Goal: Information Seeking & Learning: Learn about a topic

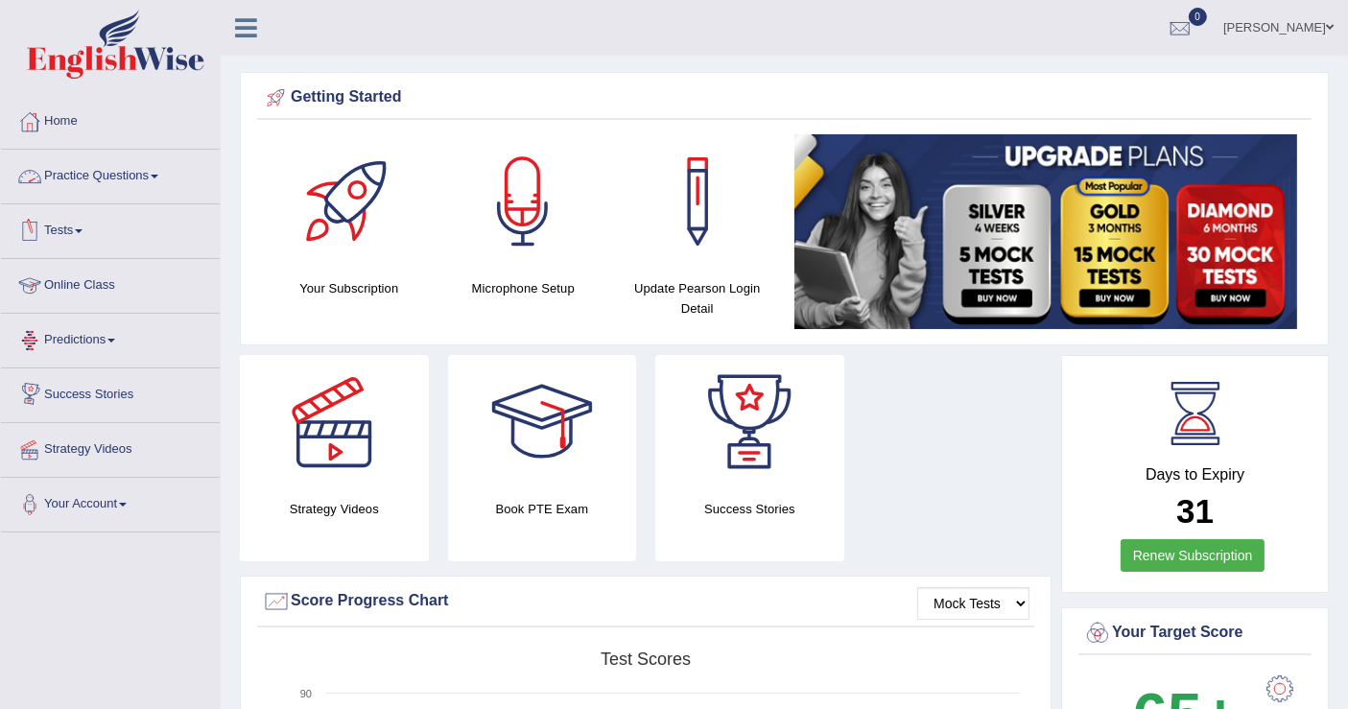
click at [110, 173] on link "Practice Questions" at bounding box center [110, 174] width 219 height 48
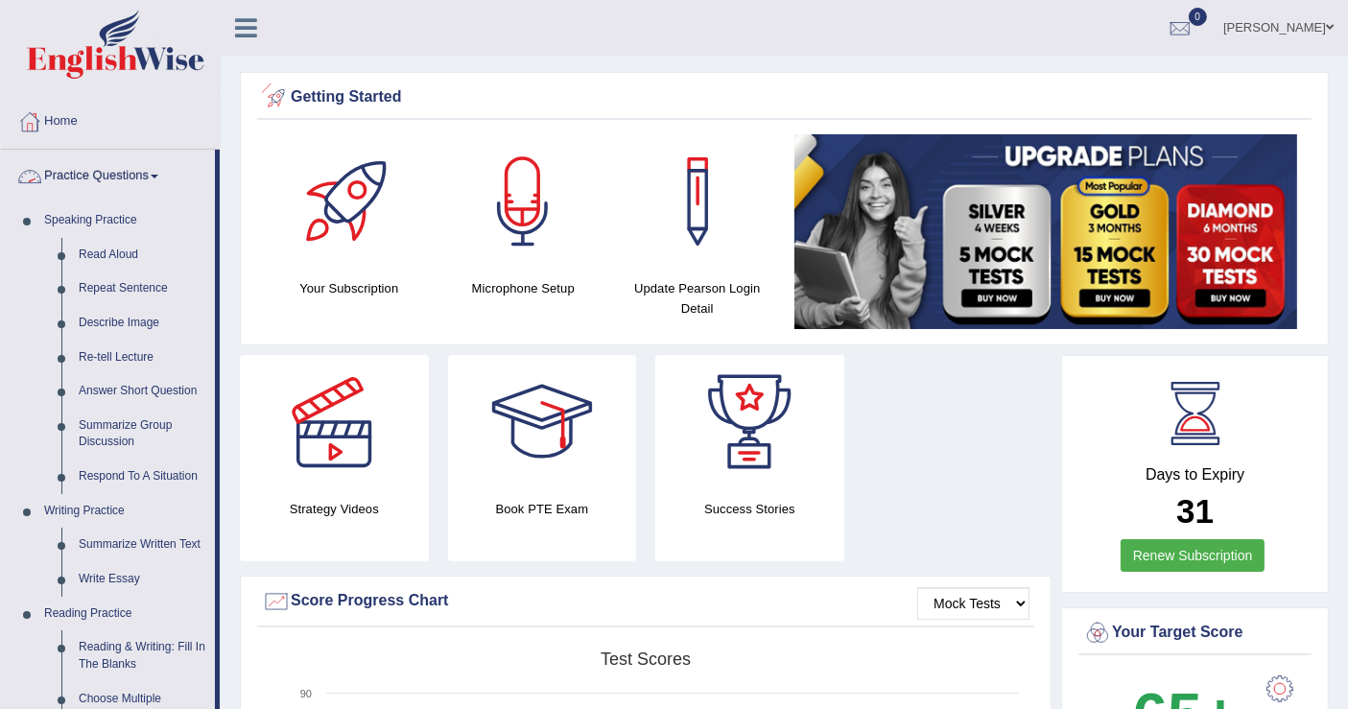
click at [240, 120] on div "Getting Started Your Subscription Microphone Setup Update Pearson Login Detail ×" at bounding box center [784, 208] width 1089 height 273
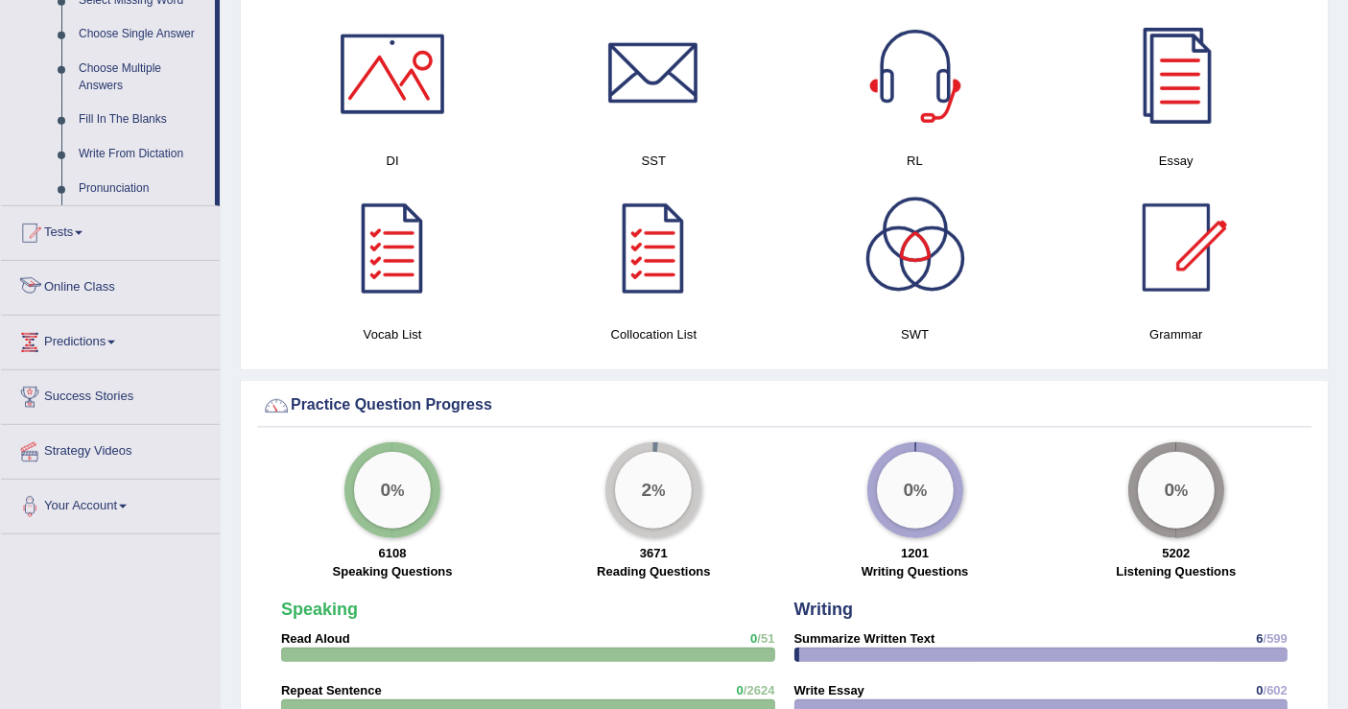
click at [117, 296] on link "Online Class" at bounding box center [110, 285] width 219 height 48
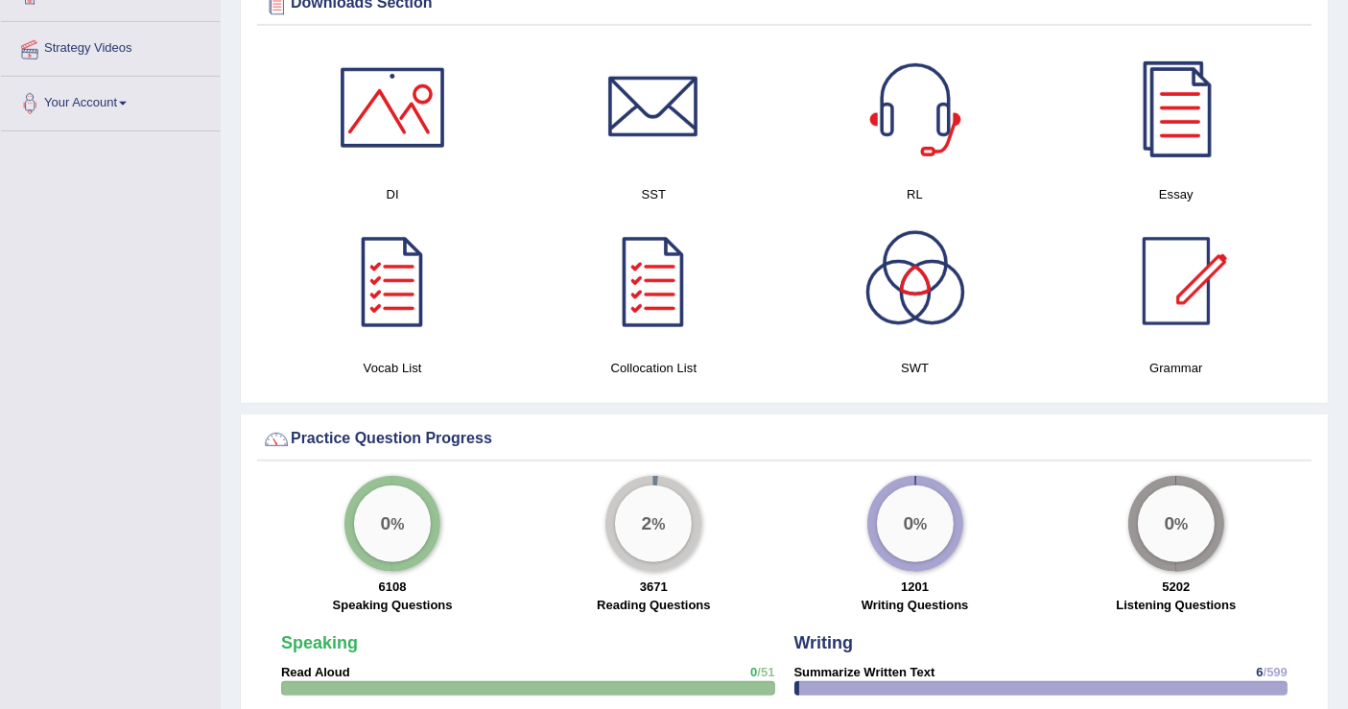
scroll to position [583, 0]
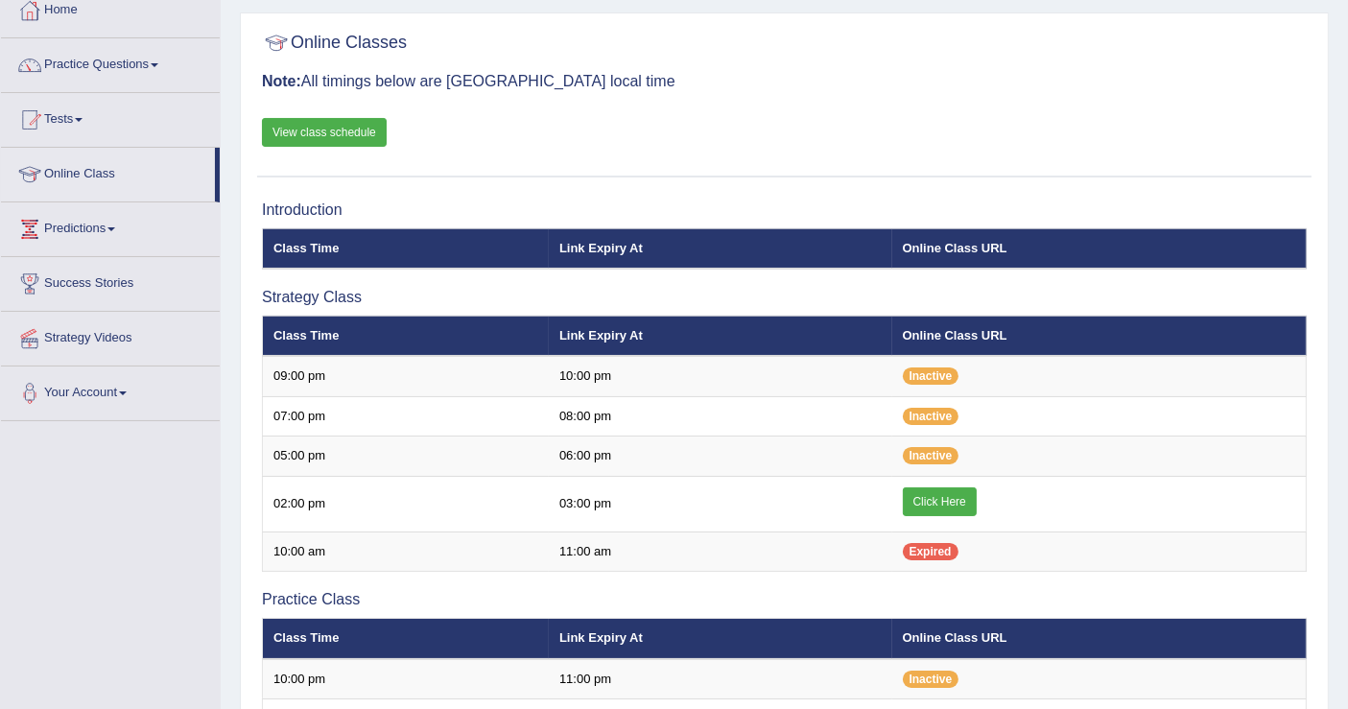
scroll to position [128, 0]
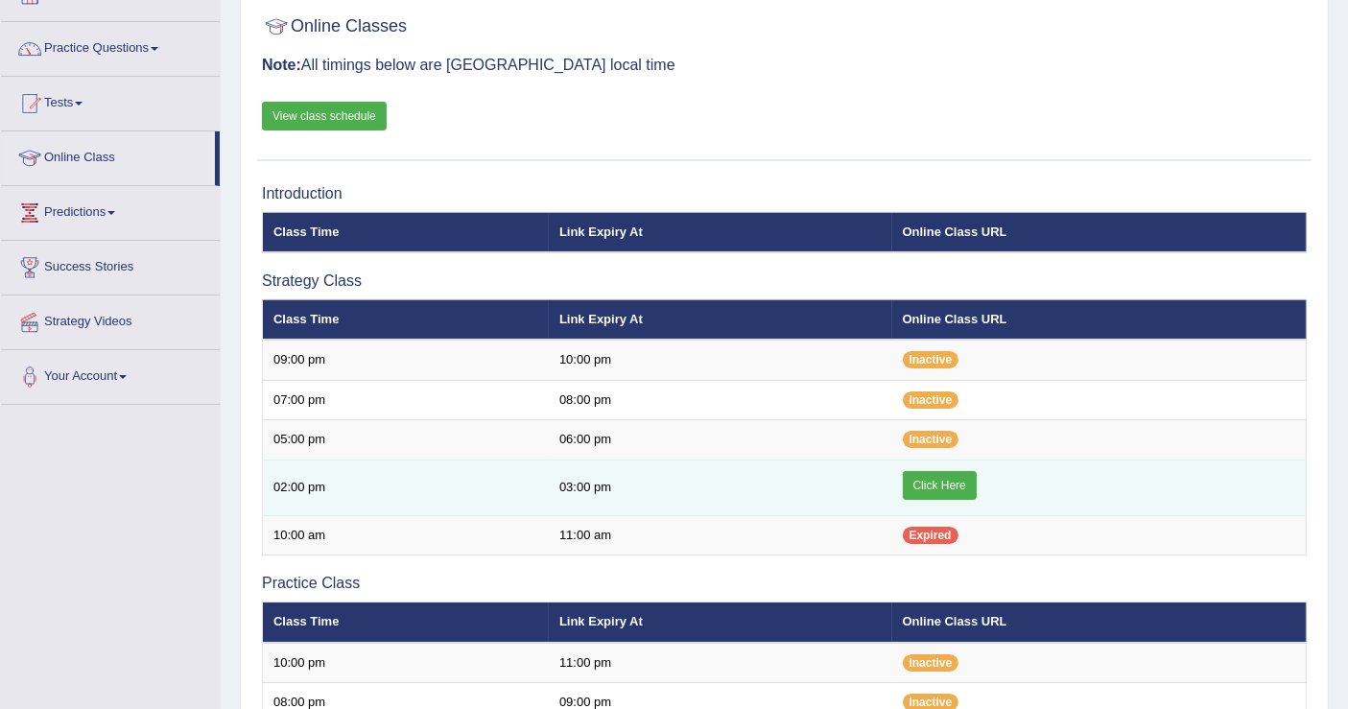
click at [937, 481] on link "Click Here" at bounding box center [940, 485] width 74 height 29
